Goal: Task Accomplishment & Management: Manage account settings

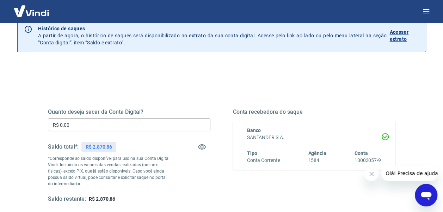
scroll to position [70, 0]
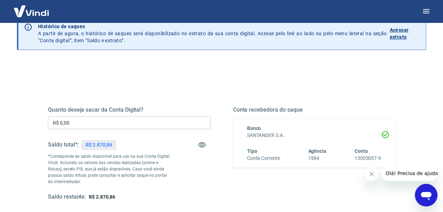
click at [73, 122] on input "R$ 0,00" at bounding box center [129, 122] width 162 height 13
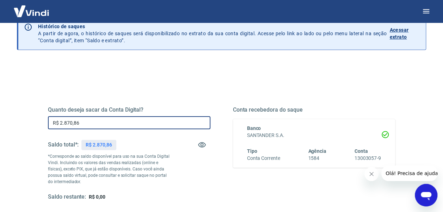
type input "R$ 2.870,86"
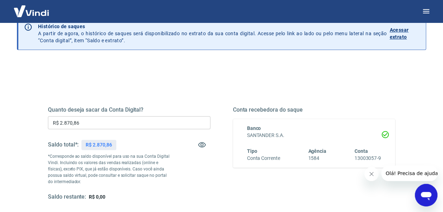
click at [370, 172] on icon "Fechar mensagem da empresa" at bounding box center [371, 174] width 6 height 6
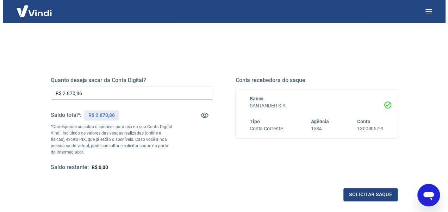
scroll to position [106, 0]
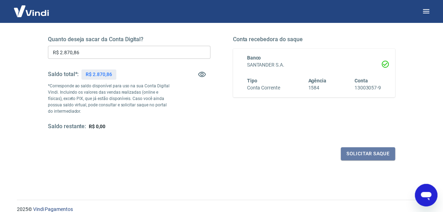
click at [358, 153] on button "Solicitar saque" at bounding box center [368, 153] width 54 height 13
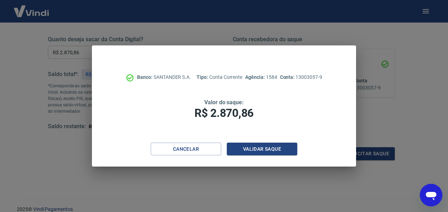
click at [264, 149] on button "Validar saque" at bounding box center [262, 149] width 70 height 13
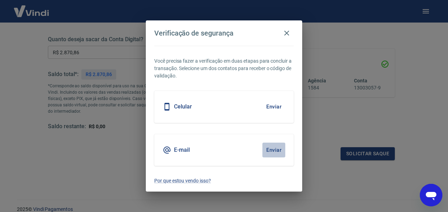
click at [275, 147] on button "Enviar" at bounding box center [273, 150] width 23 height 15
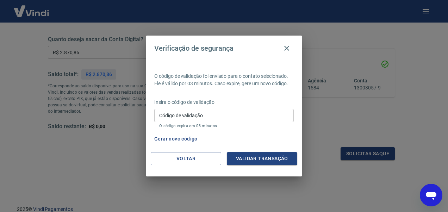
click at [196, 114] on input "Código de validação" at bounding box center [224, 115] width 140 height 13
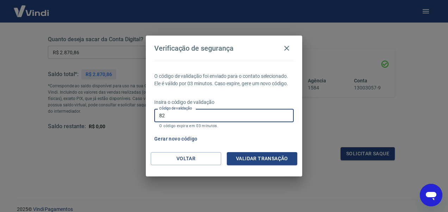
type input "8"
type input "728315"
click at [275, 157] on button "Validar transação" at bounding box center [262, 158] width 70 height 13
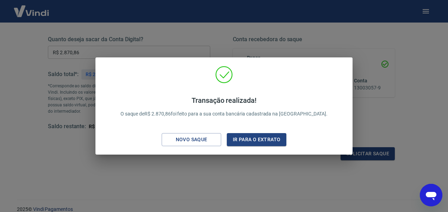
click at [322, 37] on div "Transação realizada! O saque de R$ 2.870,86 foi feito para a sua conta bancária…" at bounding box center [224, 106] width 448 height 212
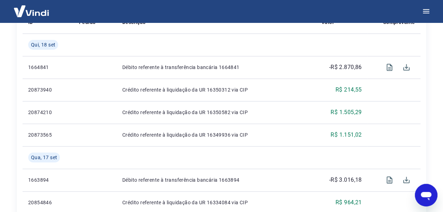
scroll to position [70, 0]
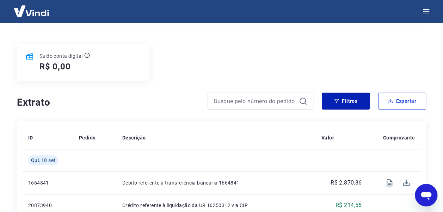
click at [402, 101] on button "Exportar" at bounding box center [402, 101] width 48 height 17
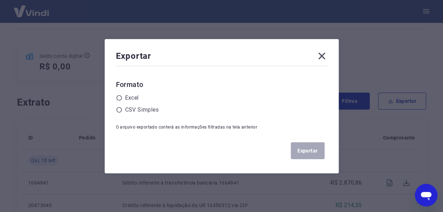
click at [122, 108] on icon at bounding box center [118, 109] width 5 height 5
click at [0, 0] on input "radio" at bounding box center [0, 0] width 0 height 0
click at [310, 149] on button "Exportar" at bounding box center [308, 150] width 34 height 17
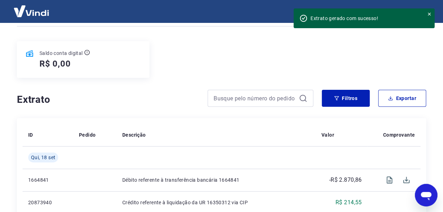
scroll to position [35, 0]
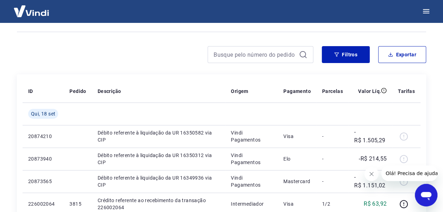
scroll to position [106, 0]
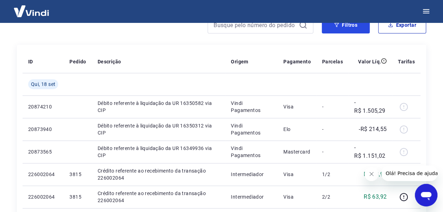
click at [348, 25] on button "Filtros" at bounding box center [346, 25] width 48 height 17
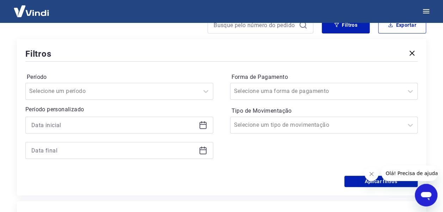
click at [204, 123] on icon at bounding box center [203, 125] width 8 height 8
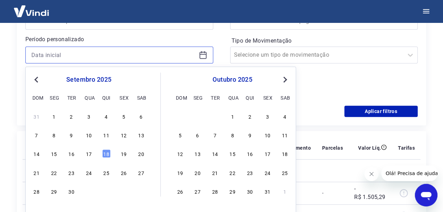
scroll to position [176, 0]
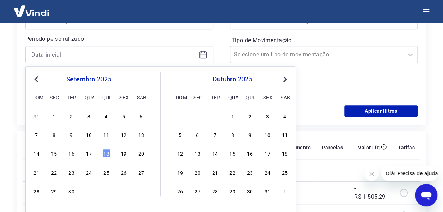
click at [72, 153] on div "16" at bounding box center [71, 153] width 8 height 8
click at [74, 152] on th "Pedido" at bounding box center [78, 147] width 28 height 23
type input "16/09/2025"
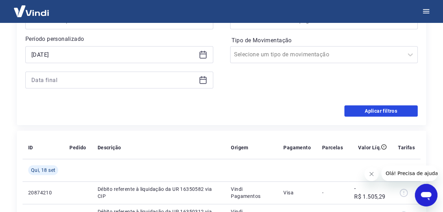
click at [374, 109] on button "Aplicar filtros" at bounding box center [380, 110] width 73 height 11
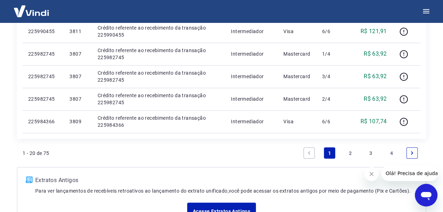
scroll to position [528, 0]
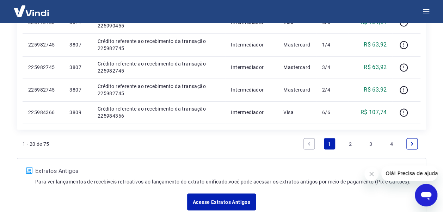
click at [351, 142] on link "2" at bounding box center [350, 143] width 11 height 11
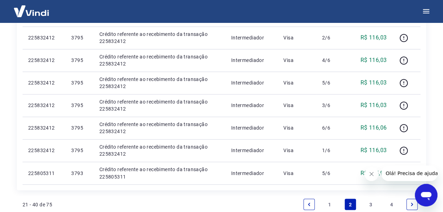
scroll to position [596, 0]
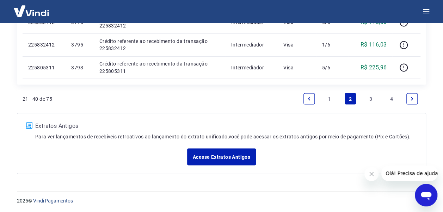
click at [329, 97] on link "1" at bounding box center [329, 98] width 11 height 11
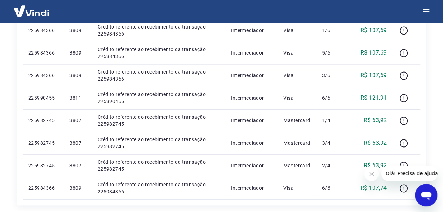
scroll to position [468, 0]
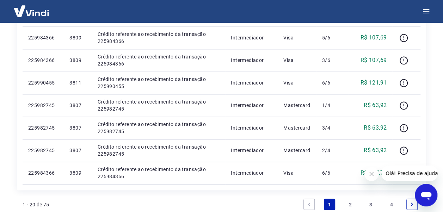
drag, startPoint x: 372, startPoint y: 173, endPoint x: 373, endPoint y: 168, distance: 5.1
click at [372, 173] on icon "Fechar mensagem da empresa" at bounding box center [371, 174] width 6 height 6
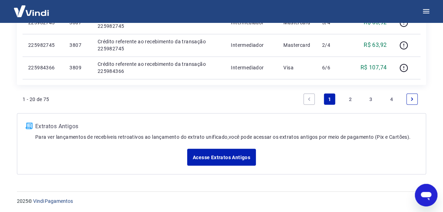
scroll to position [574, 0]
click at [350, 95] on link "2" at bounding box center [350, 98] width 11 height 11
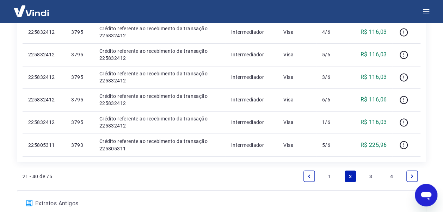
scroll to position [526, 0]
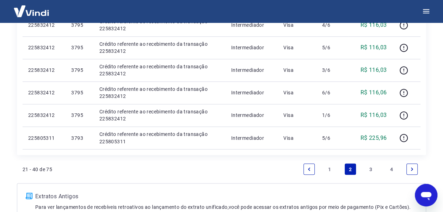
drag, startPoint x: 383, startPoint y: 170, endPoint x: 370, endPoint y: 169, distance: 12.8
click at [370, 169] on link "3" at bounding box center [370, 168] width 11 height 11
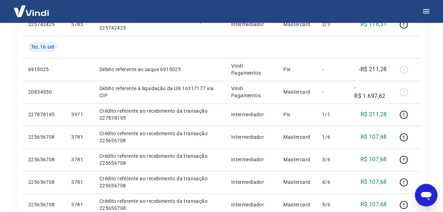
scroll to position [596, 0]
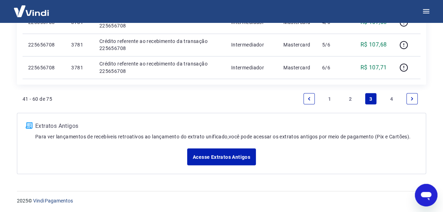
click at [391, 97] on link "4" at bounding box center [391, 98] width 11 height 11
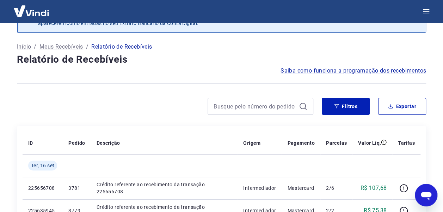
scroll to position [35, 0]
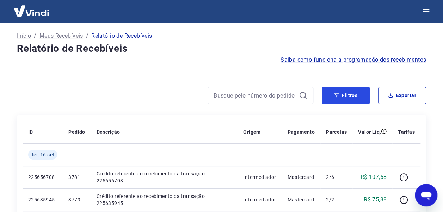
click at [347, 92] on button "Filtros" at bounding box center [346, 95] width 48 height 17
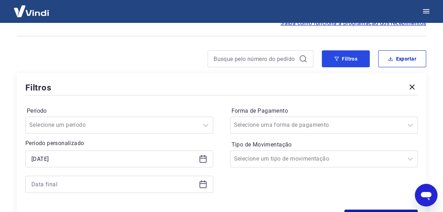
scroll to position [141, 0]
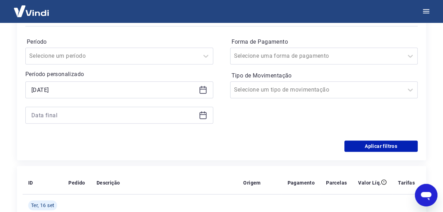
click at [204, 114] on icon at bounding box center [202, 114] width 7 height 1
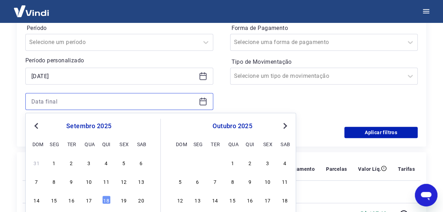
scroll to position [176, 0]
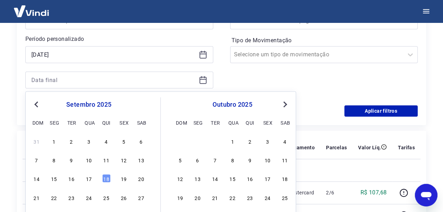
click at [74, 178] on div "16" at bounding box center [71, 178] width 8 height 8
type input "16/09/2025"
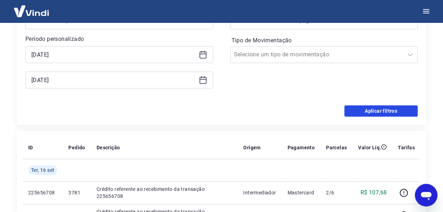
click at [384, 108] on button "Aplicar filtros" at bounding box center [380, 110] width 73 height 11
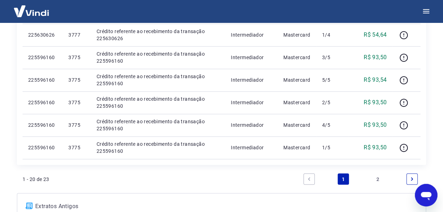
scroll to position [564, 0]
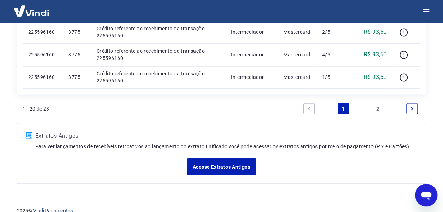
click at [376, 107] on link "2" at bounding box center [377, 108] width 11 height 11
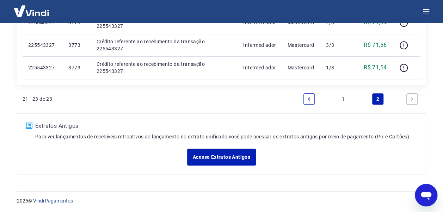
scroll to position [190, 0]
click at [342, 96] on link "1" at bounding box center [342, 98] width 11 height 11
